Goal: Task Accomplishment & Management: Use online tool/utility

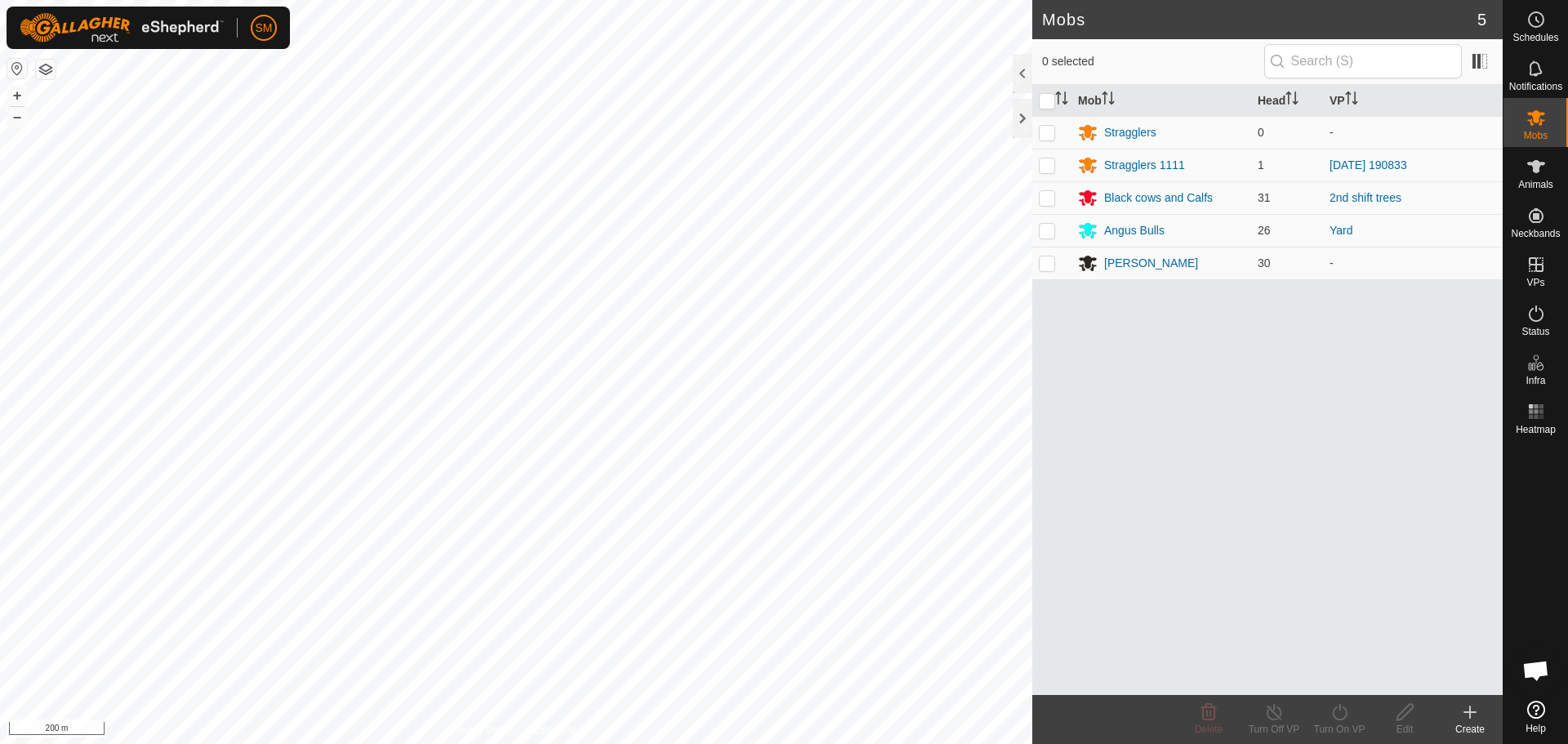
scroll to position [958, 0]
click at [1019, 118] on div at bounding box center [1022, 118] width 19 height 39
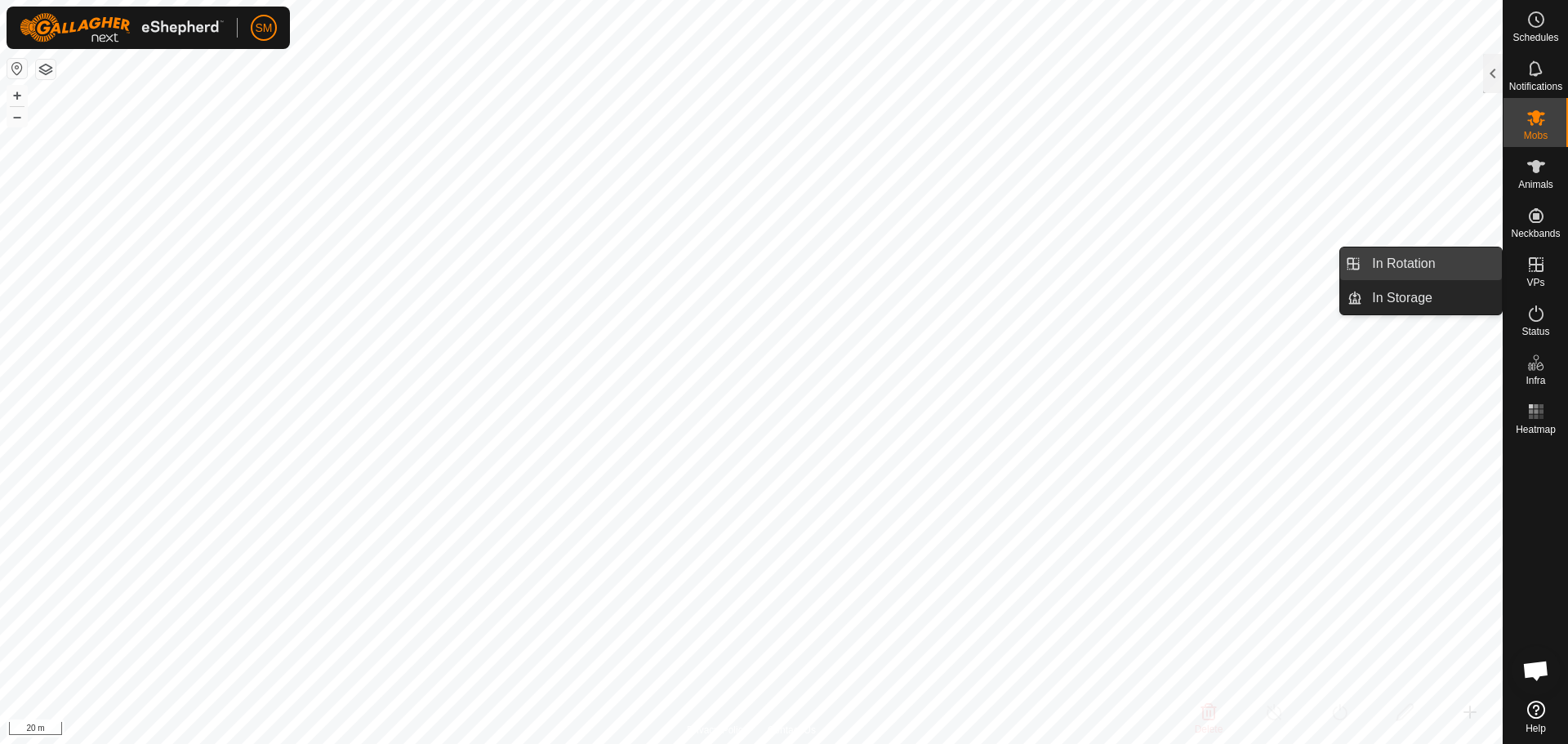
click at [1394, 257] on link "In Rotation" at bounding box center [1432, 264] width 139 height 33
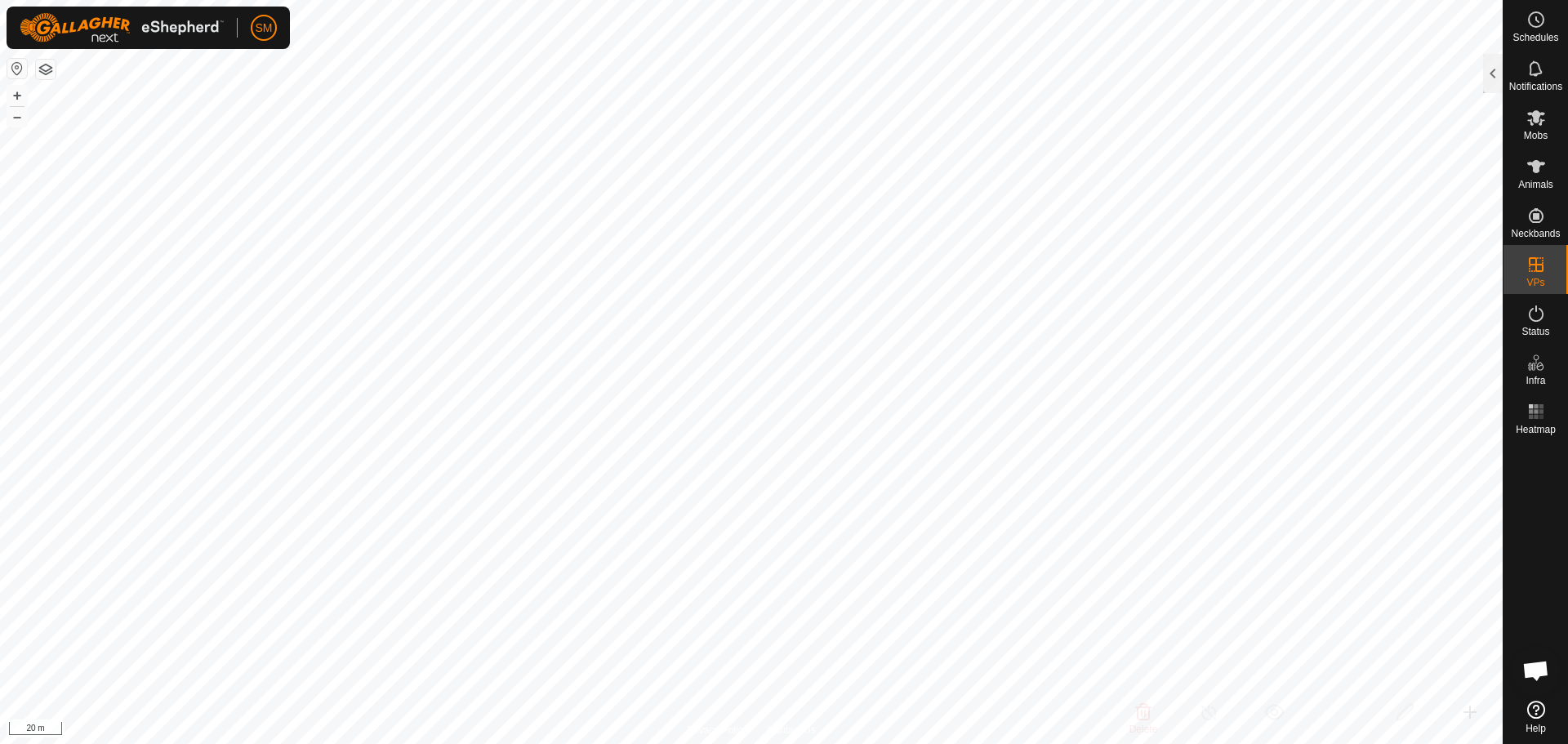
click at [1495, 67] on div at bounding box center [1492, 73] width 19 height 39
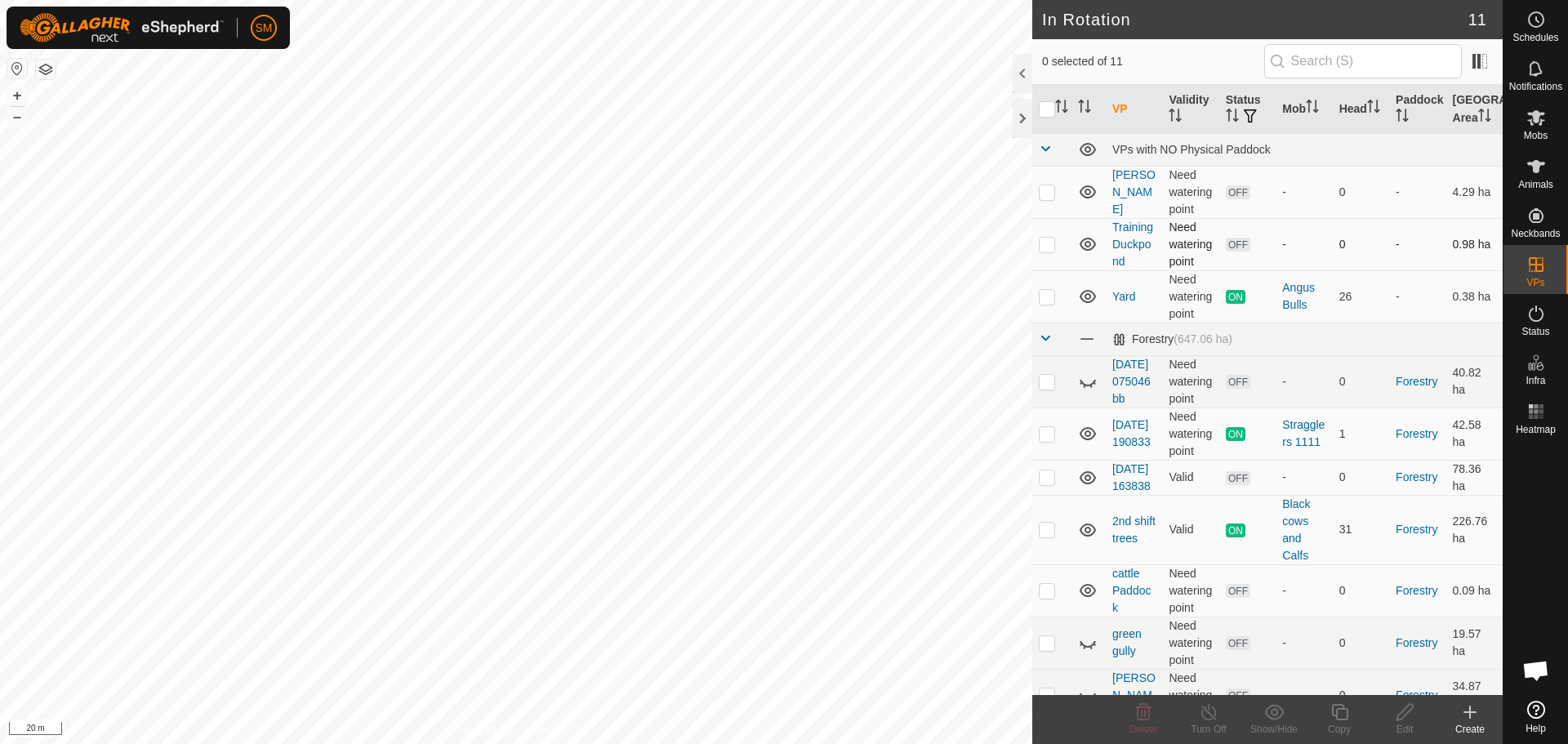
click at [1042, 242] on p-checkbox at bounding box center [1047, 244] width 16 height 13
checkbox input "true"
click at [1406, 710] on icon at bounding box center [1405, 712] width 20 height 19
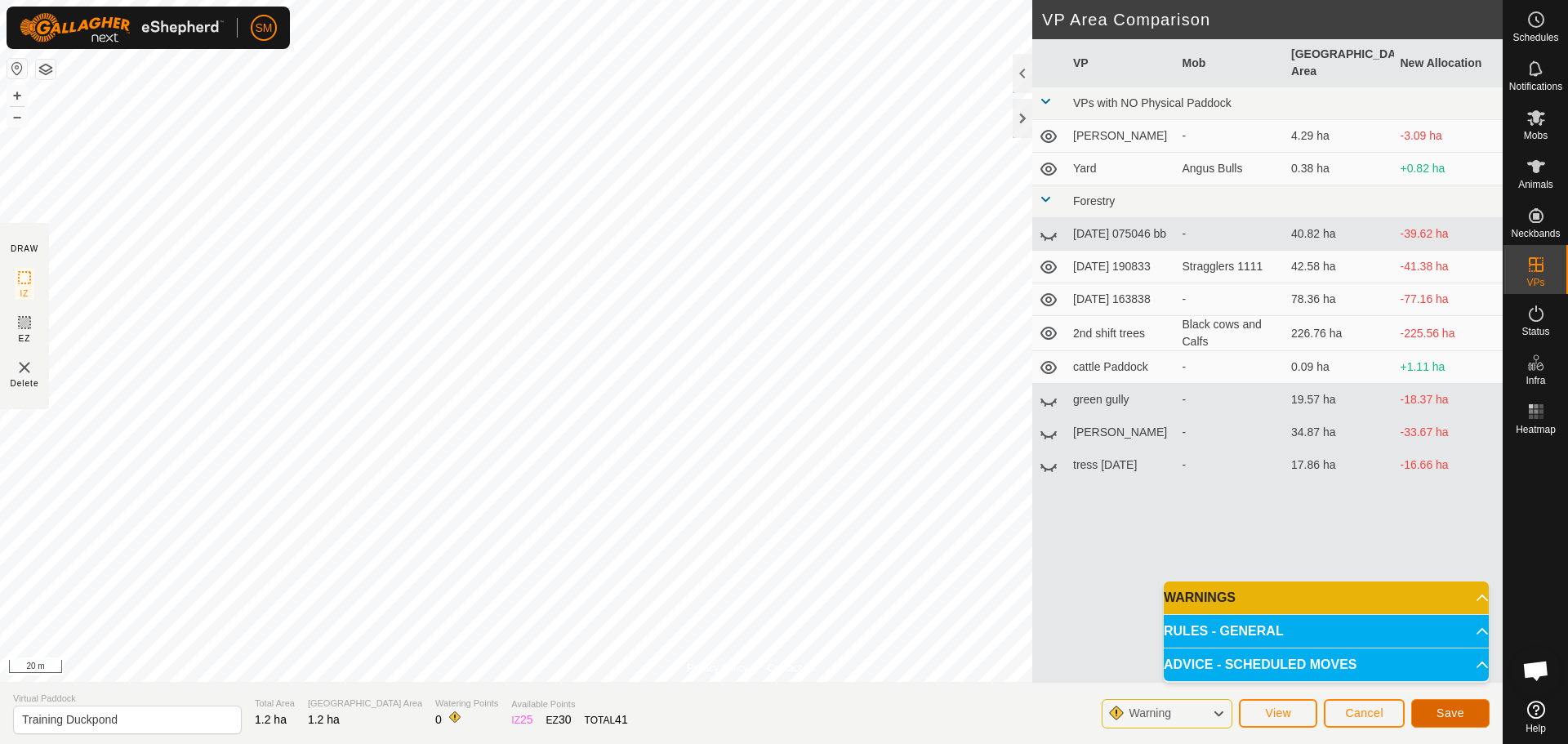
click at [1449, 715] on span "Save" at bounding box center [1450, 714] width 28 height 13
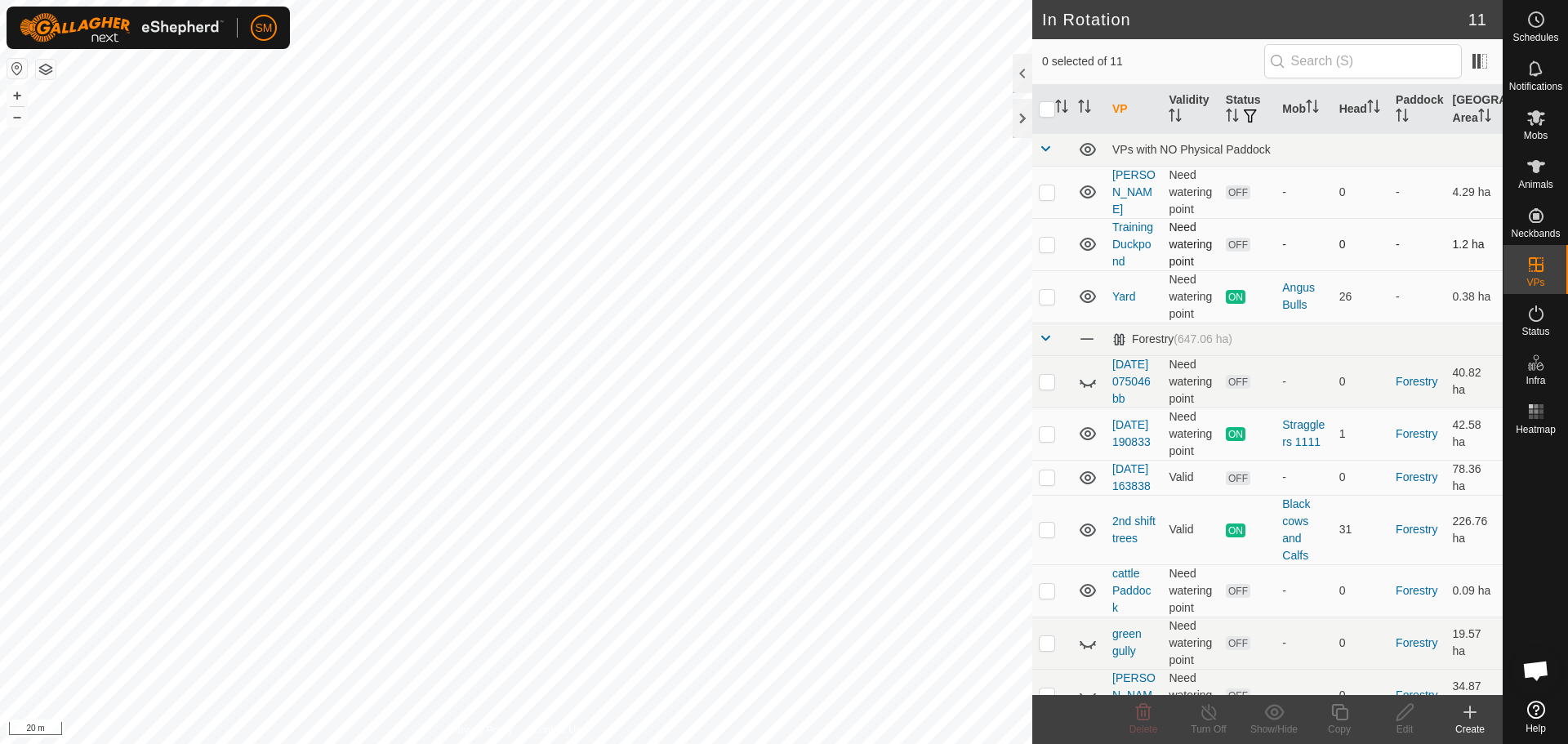
click at [1046, 242] on p-checkbox at bounding box center [1047, 244] width 16 height 13
checkbox input "true"
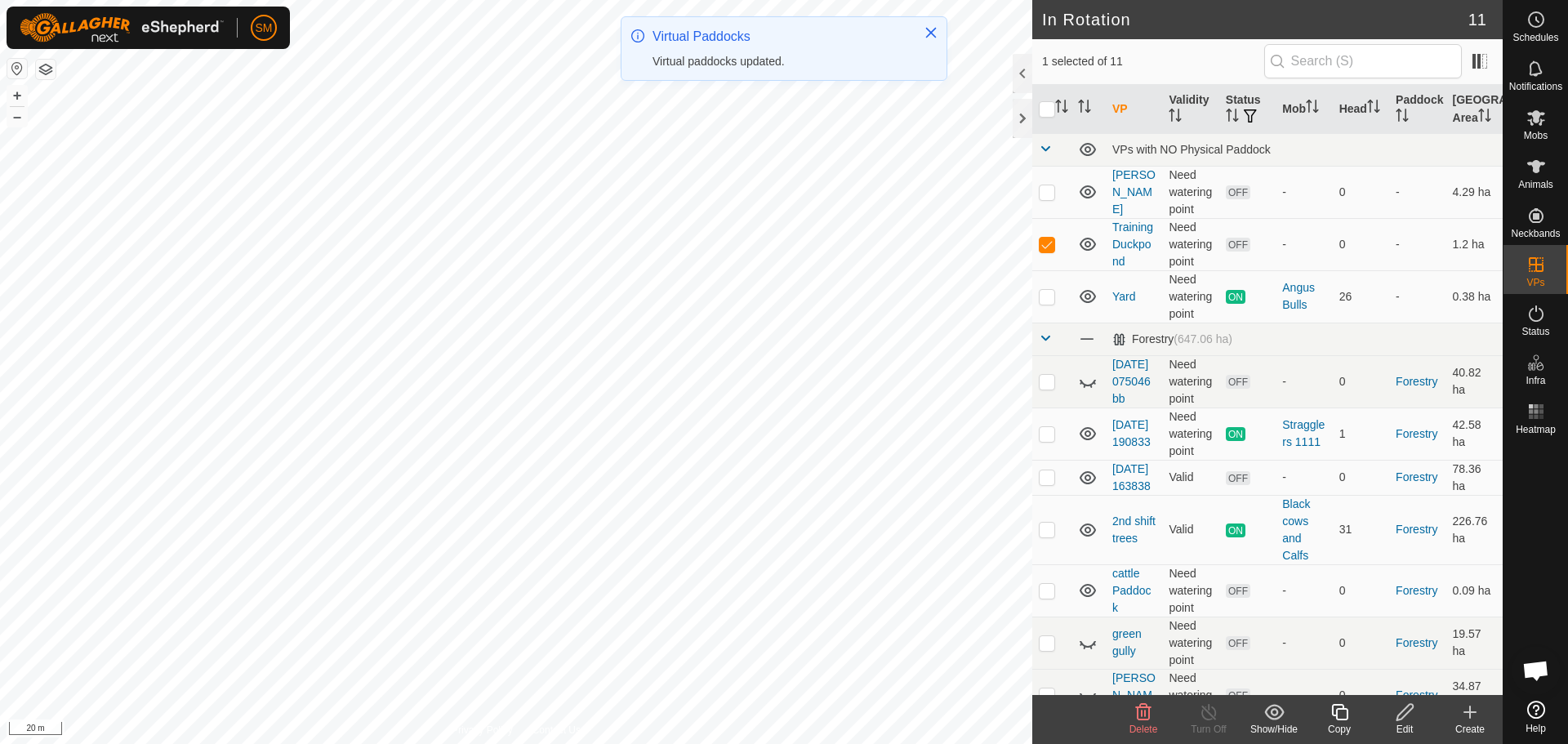
click at [1401, 715] on icon at bounding box center [1405, 712] width 20 height 19
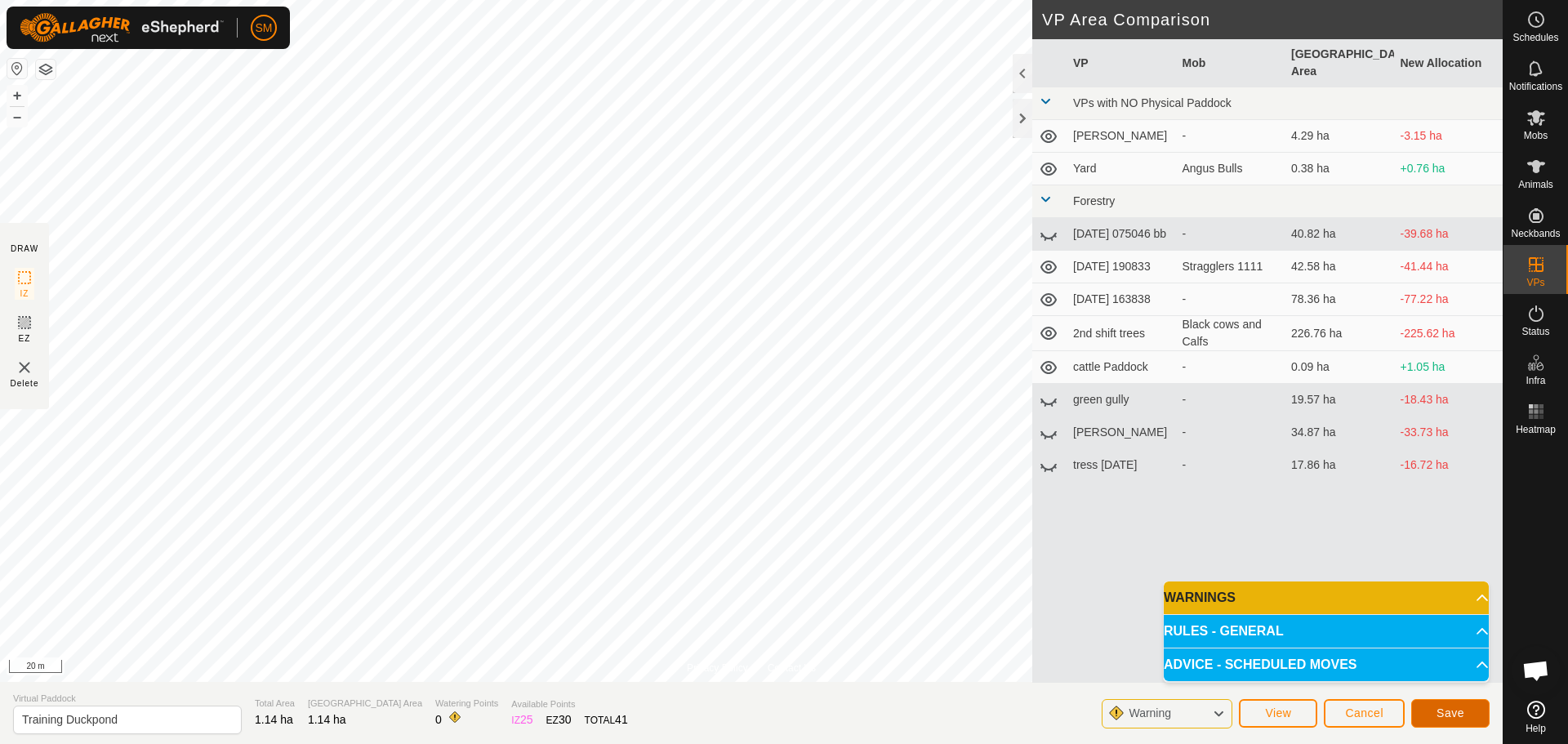
click at [1449, 711] on span "Save" at bounding box center [1450, 714] width 28 height 13
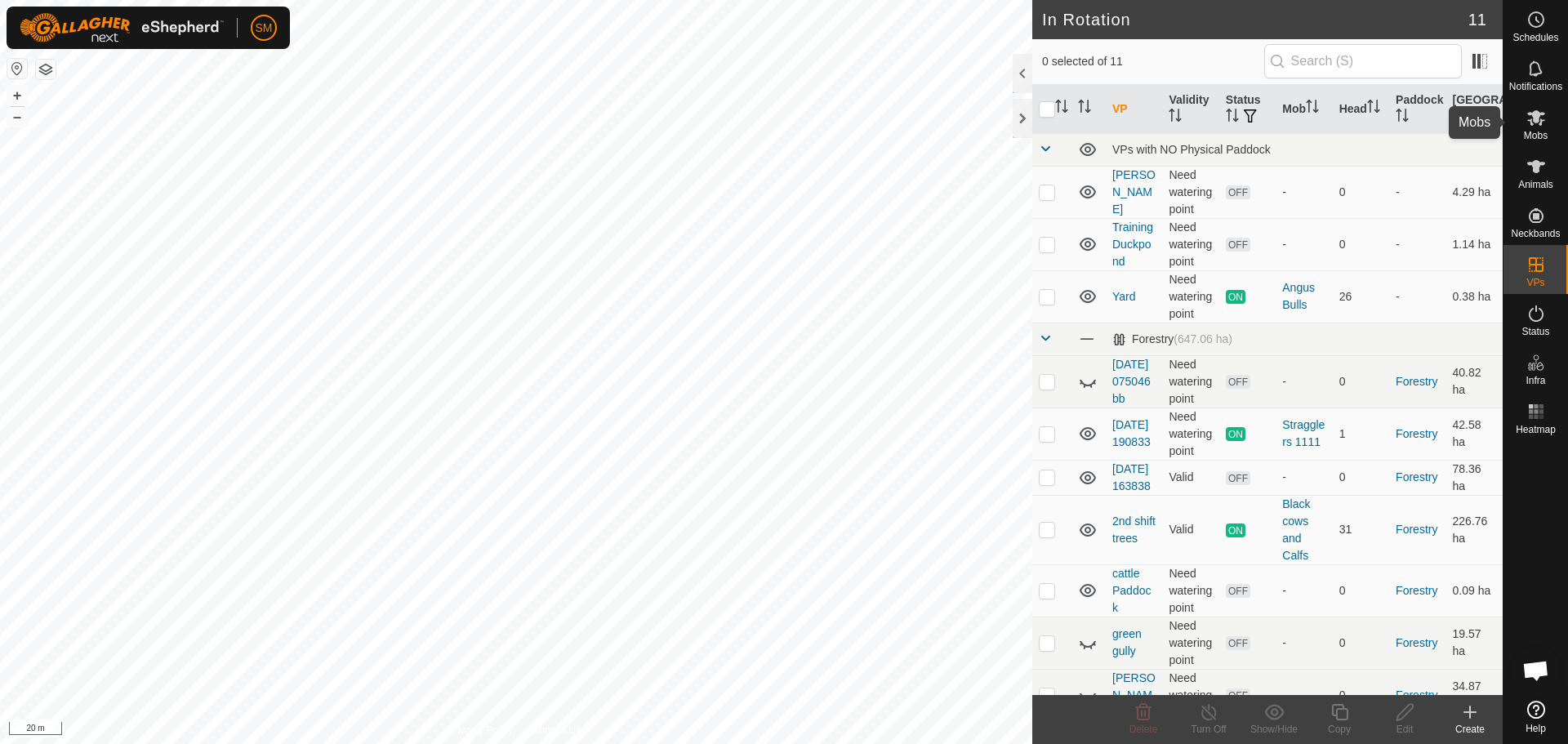
click at [1539, 119] on icon at bounding box center [1535, 117] width 19 height 19
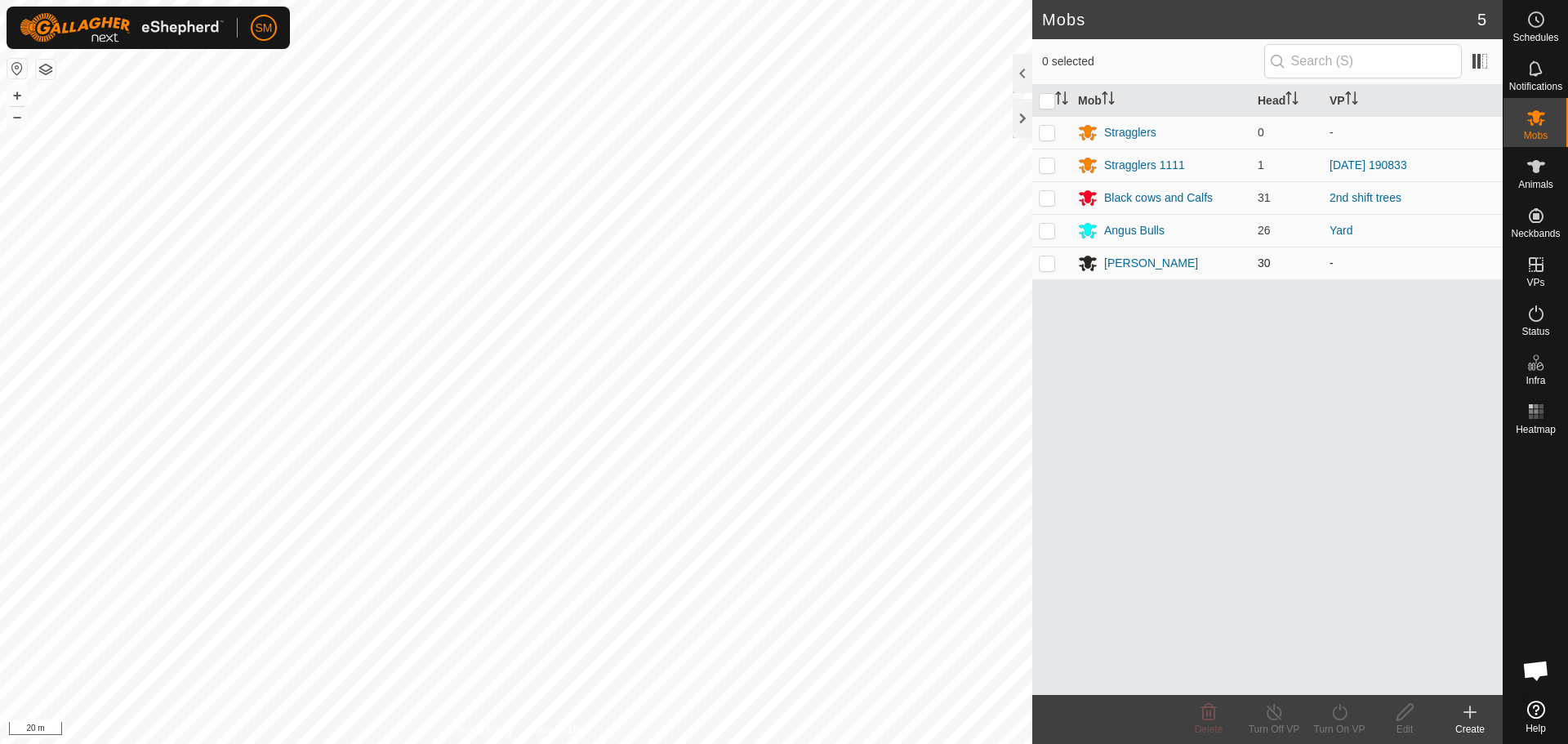
click at [1044, 258] on p-checkbox at bounding box center [1047, 264] width 16 height 13
checkbox input "true"
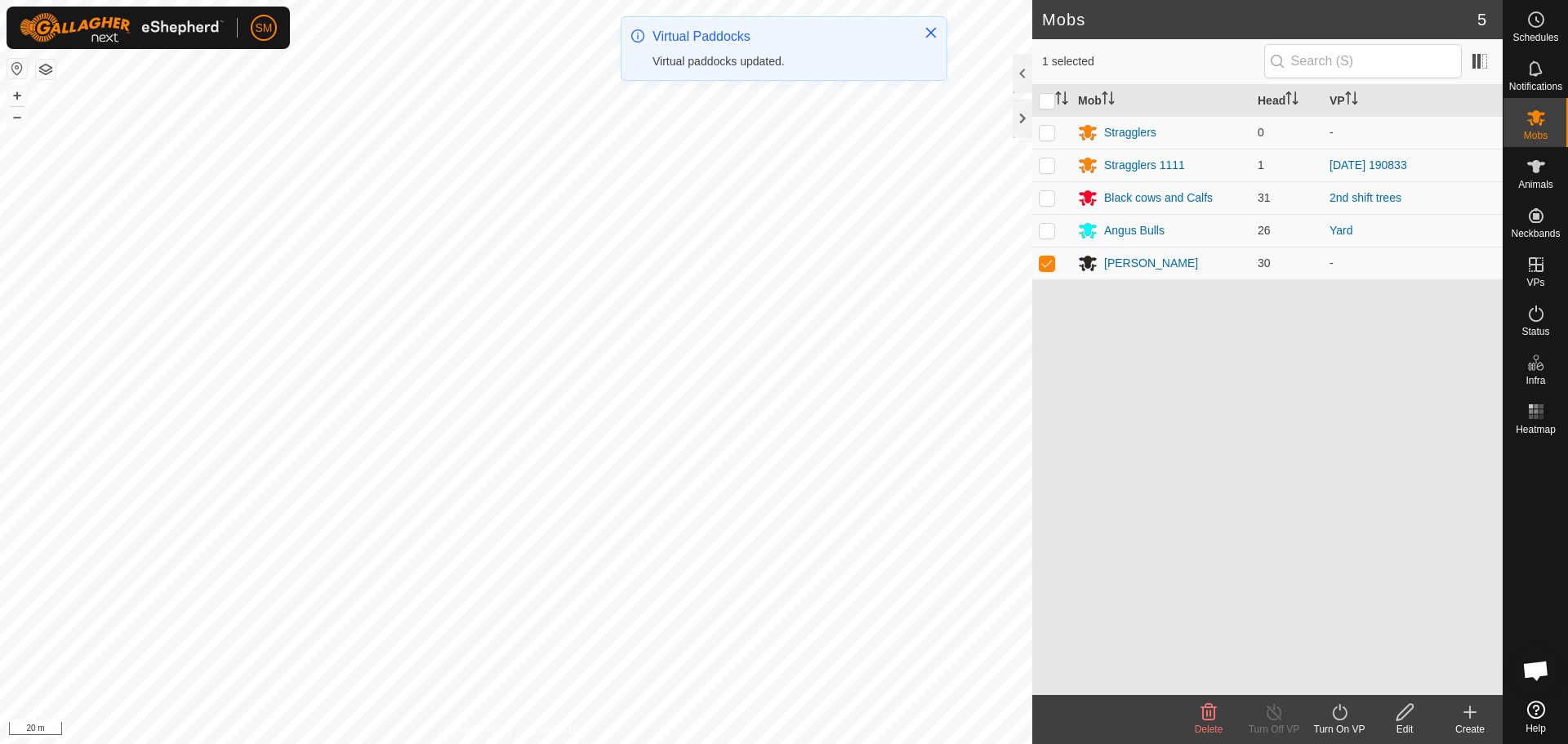
click at [1338, 717] on icon at bounding box center [1340, 712] width 20 height 19
click at [1332, 673] on link "Now" at bounding box center [1388, 676] width 162 height 33
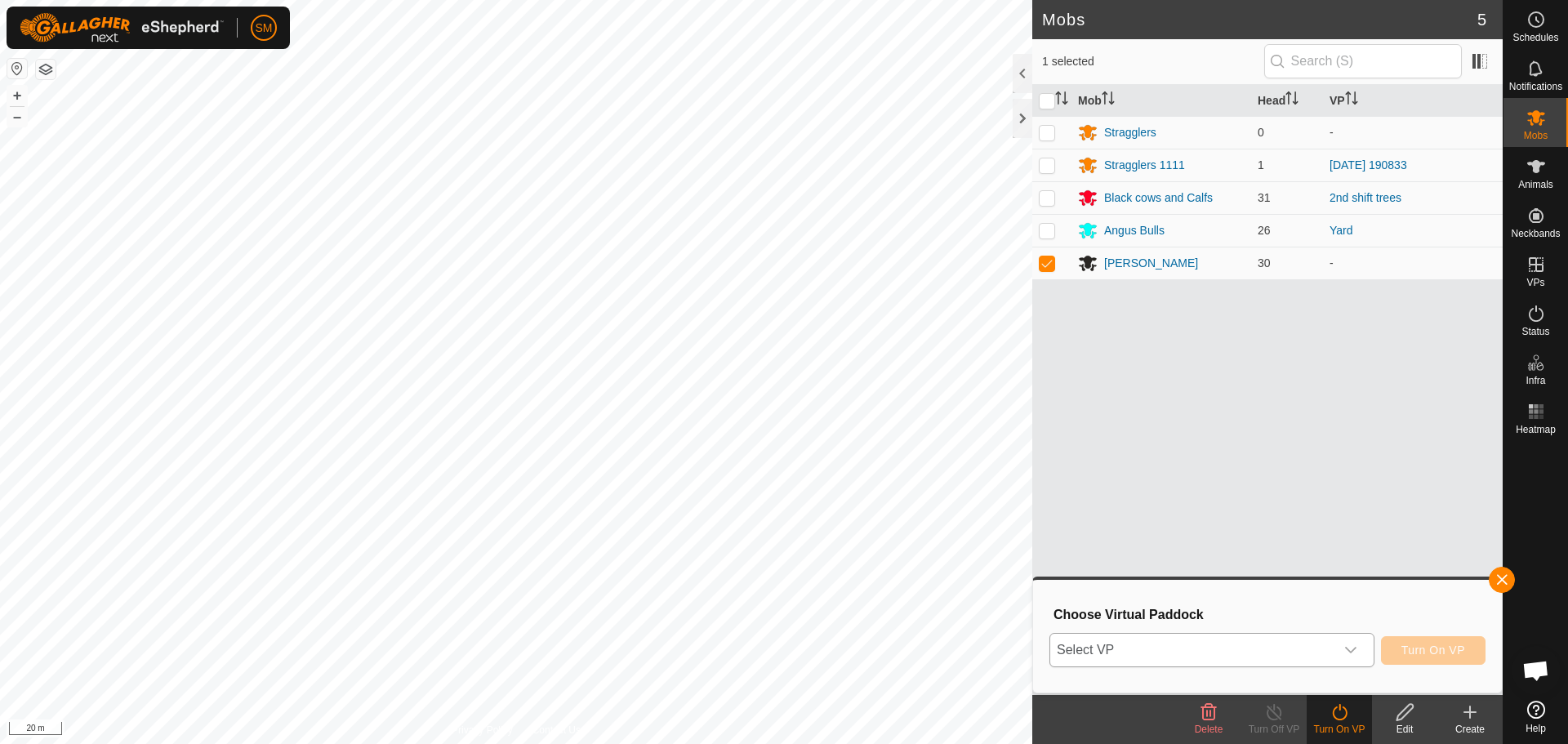
click at [1364, 654] on div "dropdown trigger" at bounding box center [1351, 650] width 33 height 33
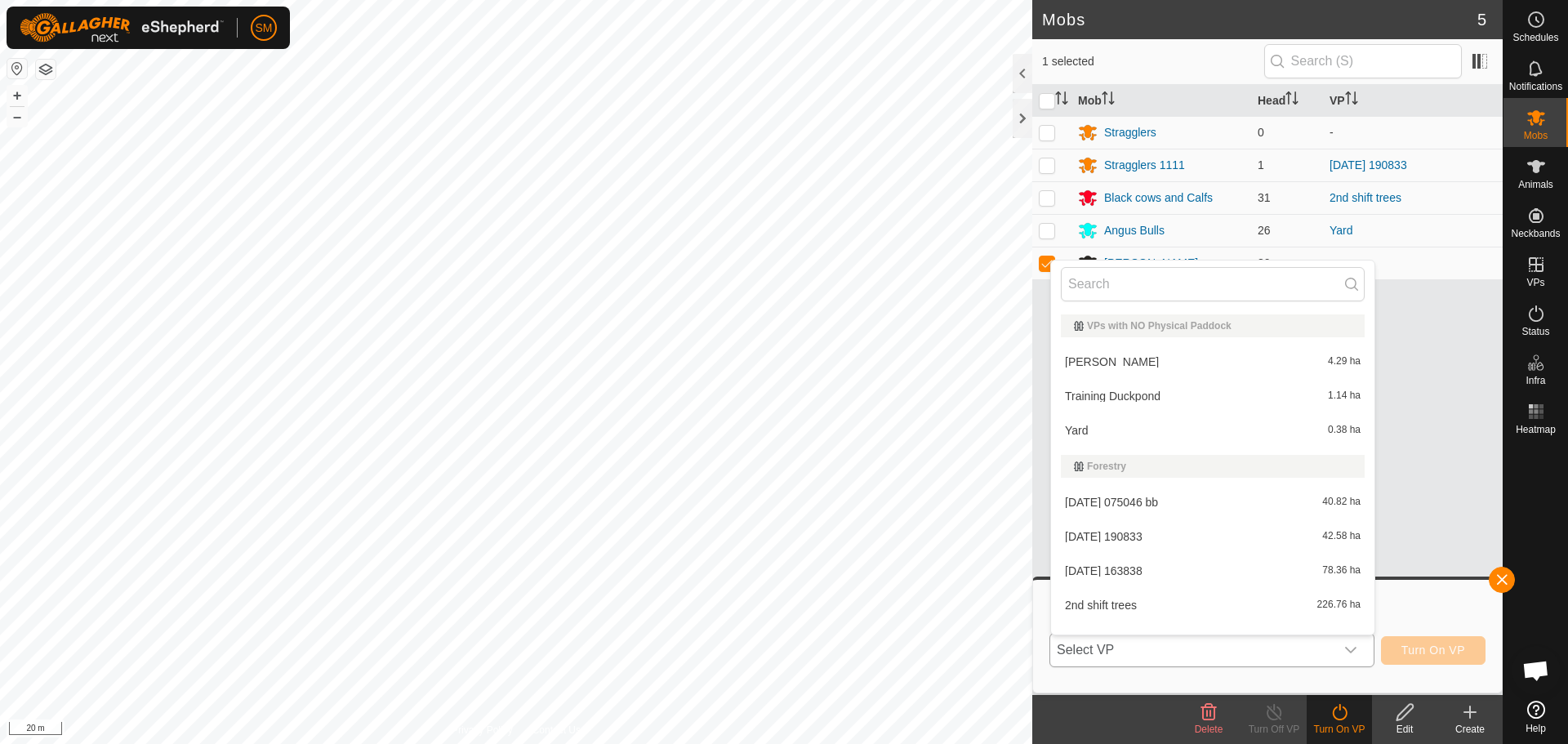
scroll to position [21, 0]
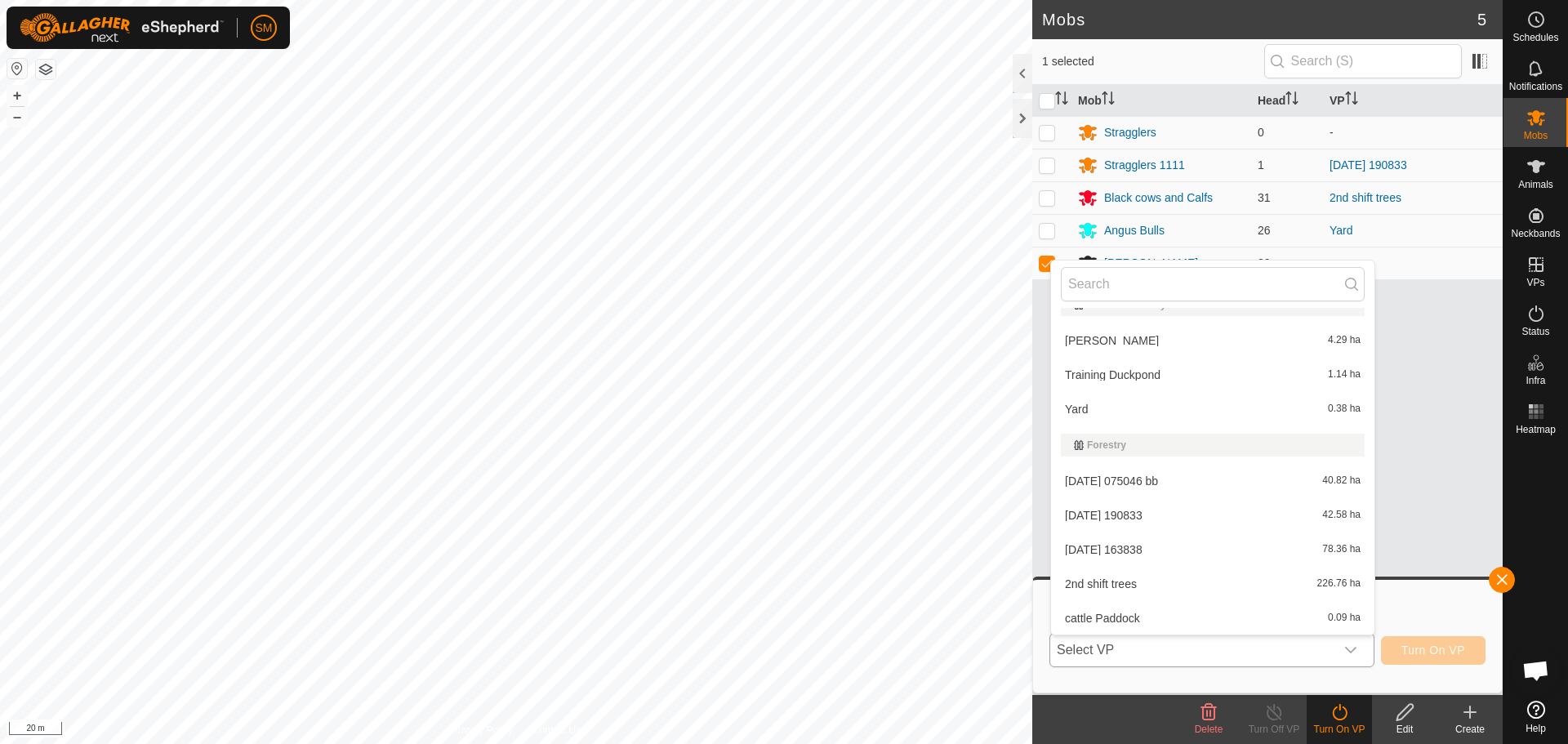
click at [1210, 378] on li "Training Duckpond 1.14 ha" at bounding box center [1212, 375] width 323 height 33
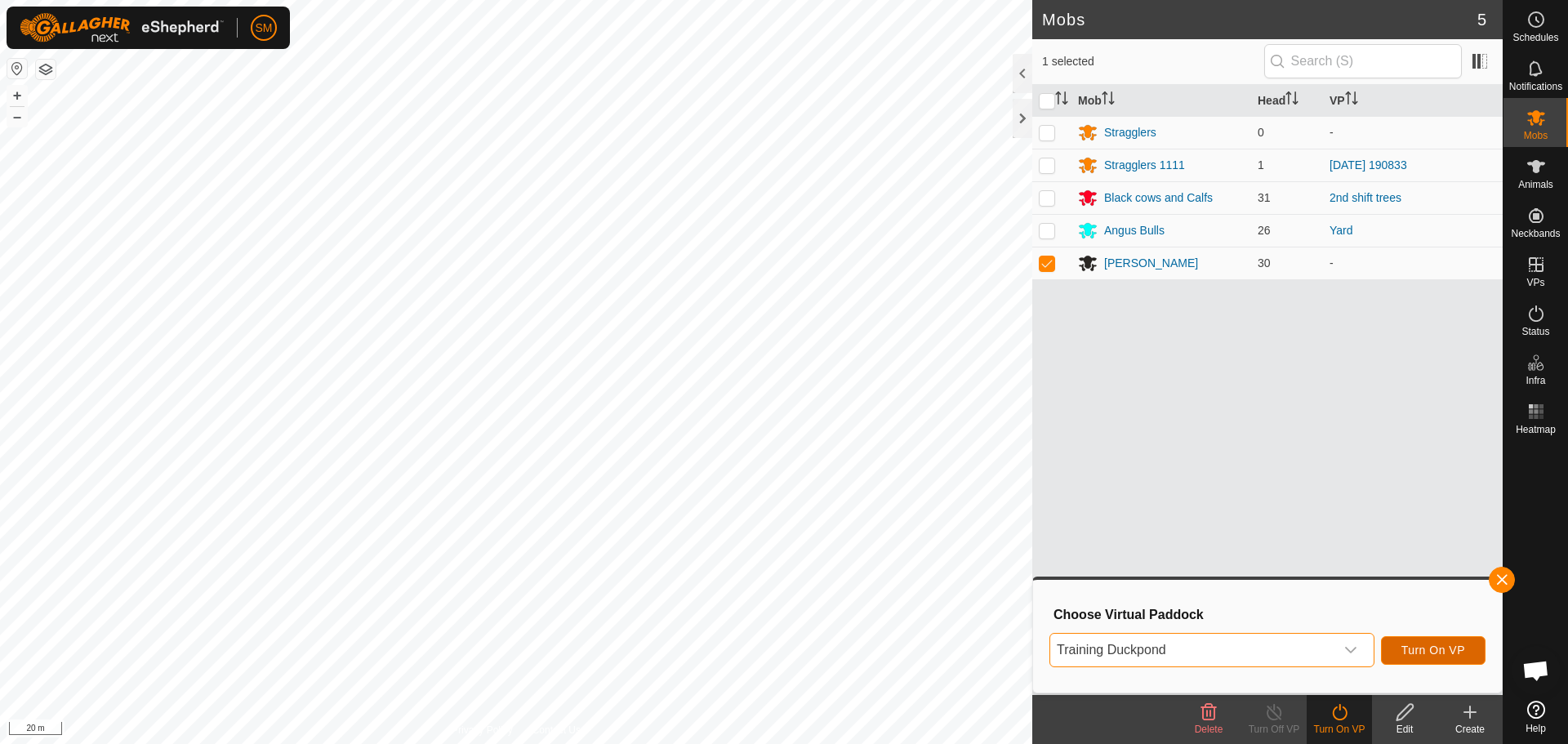
click at [1434, 648] on span "Turn On VP" at bounding box center [1434, 651] width 64 height 13
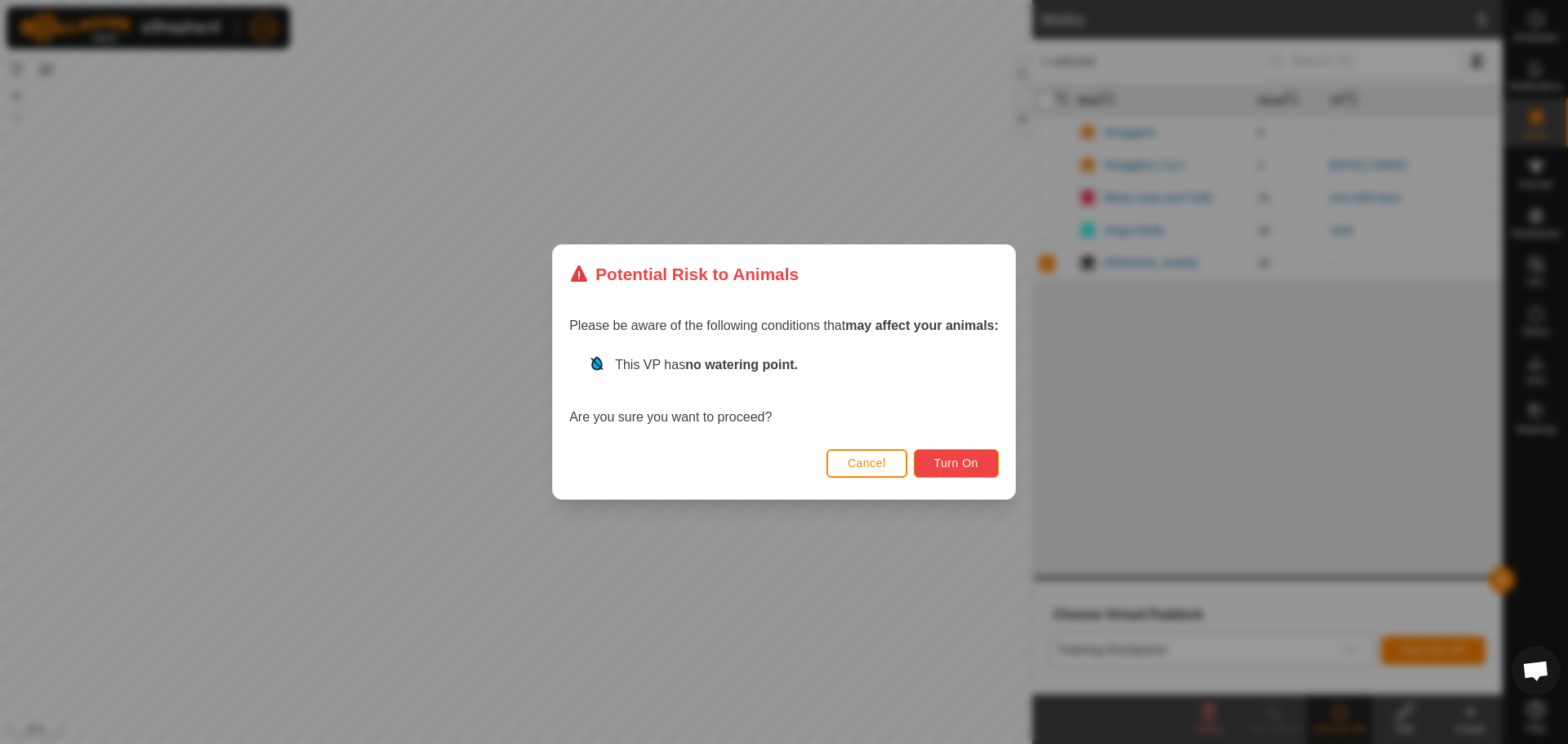
click at [947, 458] on span "Turn On" at bounding box center [956, 464] width 44 height 13
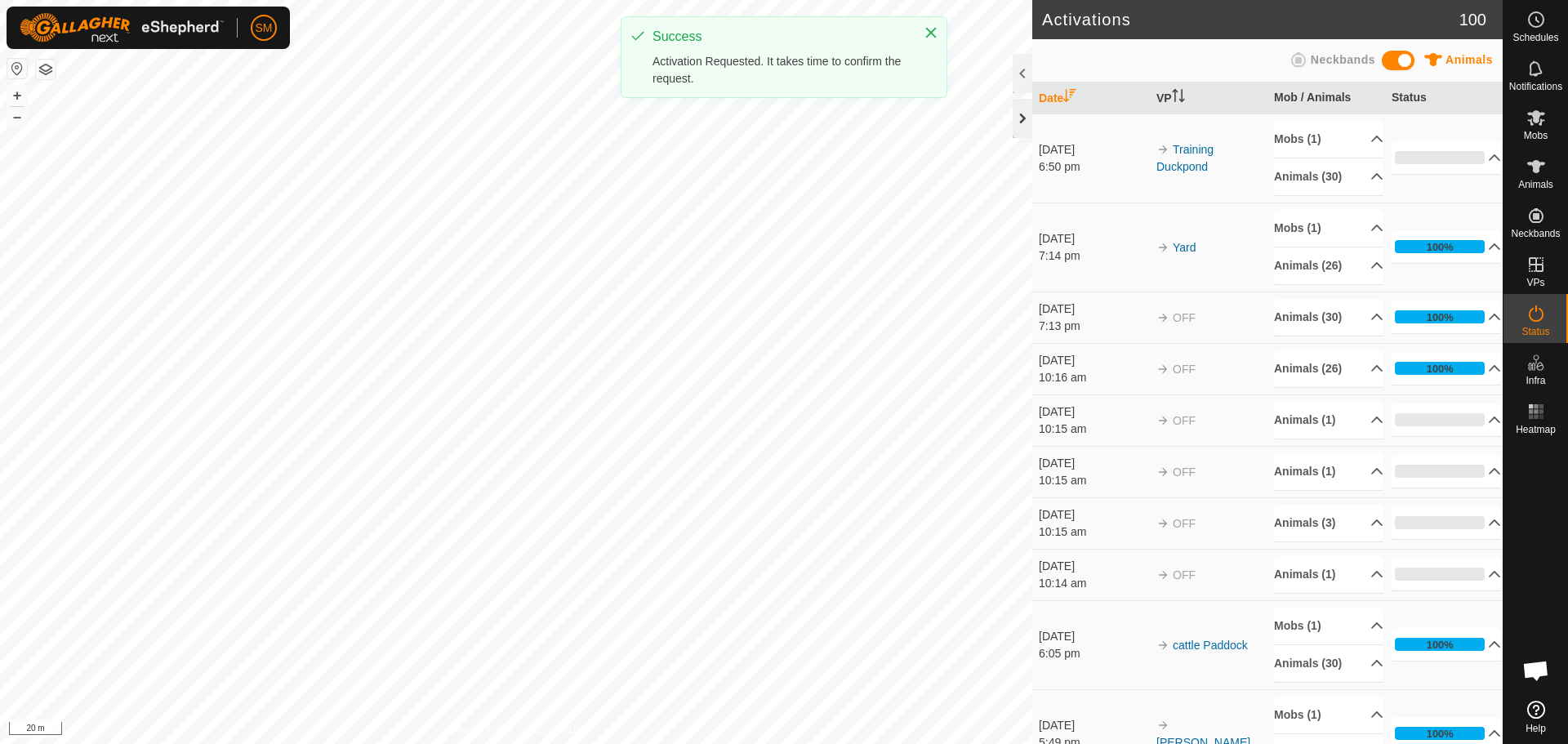
click at [1023, 128] on div at bounding box center [1022, 118] width 19 height 39
